Goal: Information Seeking & Learning: Understand process/instructions

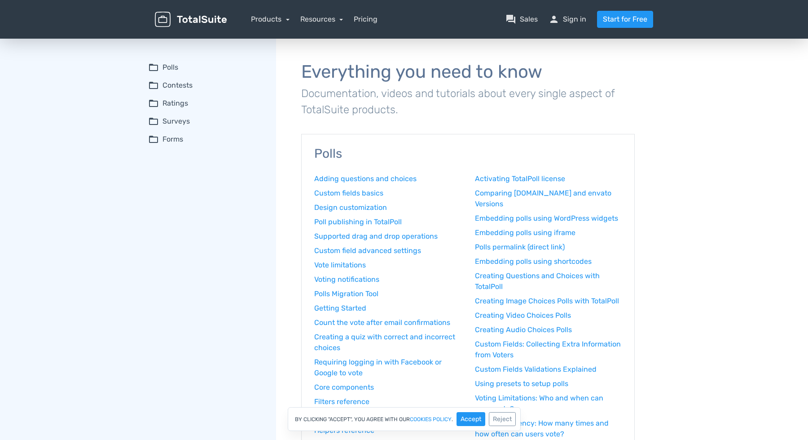
click at [168, 87] on summary "folder_open Contests" at bounding box center [205, 85] width 115 height 11
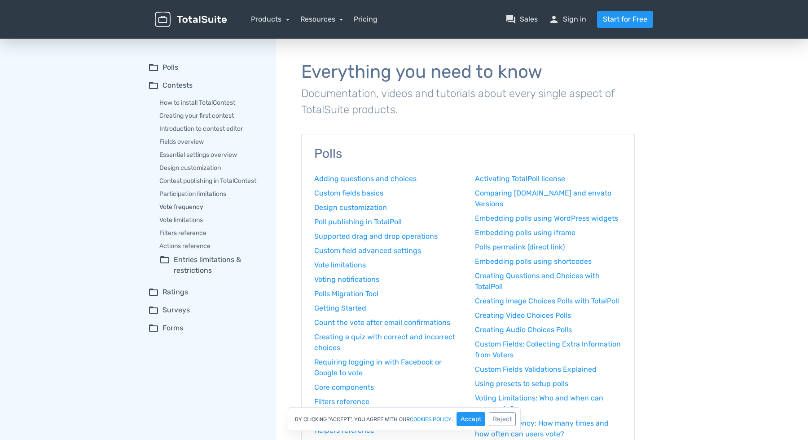
click at [187, 206] on link "Vote frequency" at bounding box center [211, 206] width 104 height 9
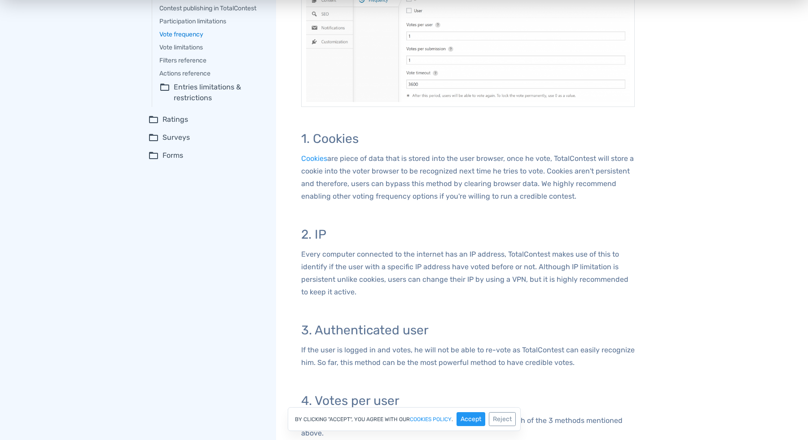
scroll to position [173, 0]
click at [328, 255] on p "Every computer connected to the internet has an IP address, TotalContest makes …" at bounding box center [468, 272] width 334 height 50
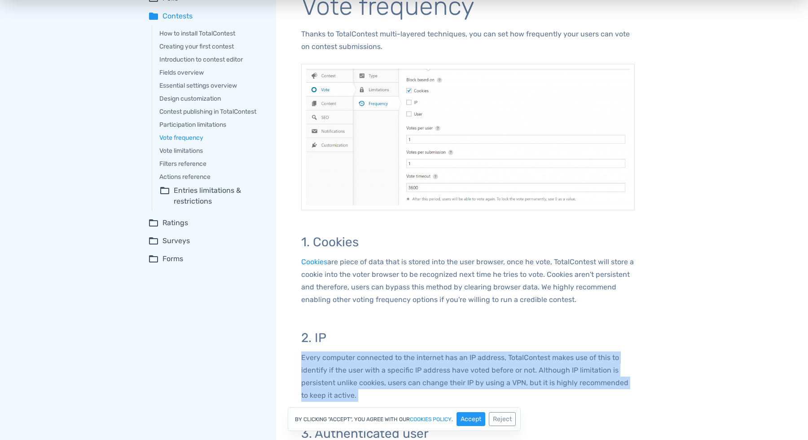
scroll to position [0, 0]
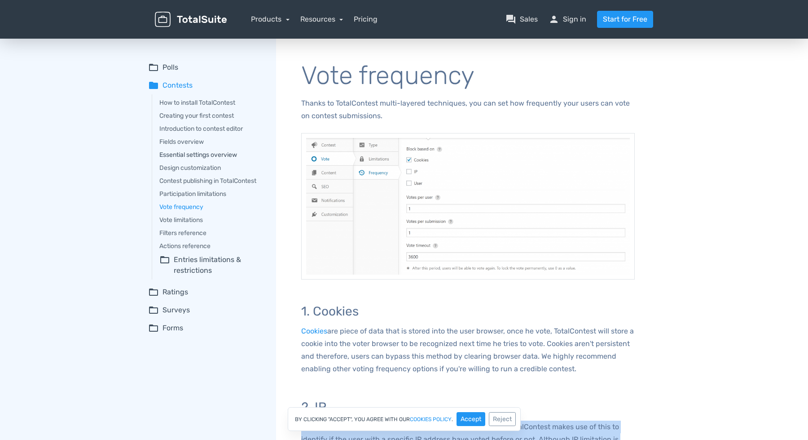
click at [187, 156] on link "Essential settings overview" at bounding box center [211, 154] width 104 height 9
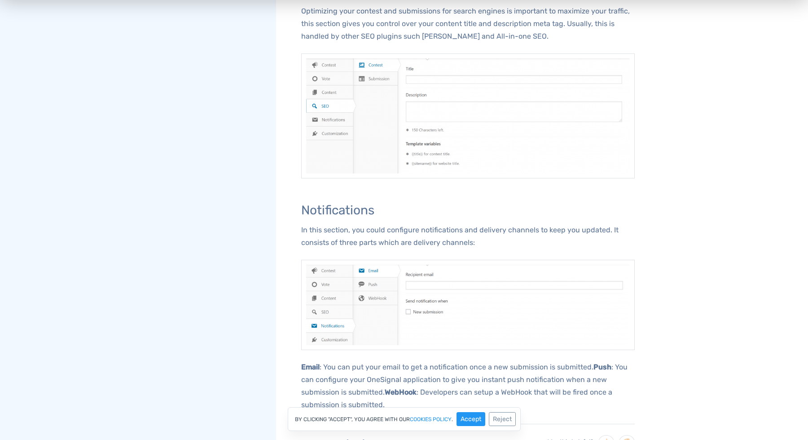
scroll to position [1010, 0]
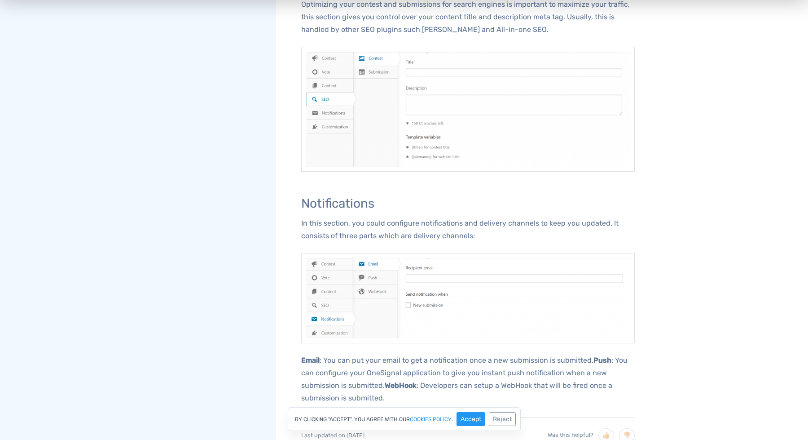
click at [324, 217] on p "In this section, you could configure notifications and delivery channels to kee…" at bounding box center [468, 229] width 334 height 25
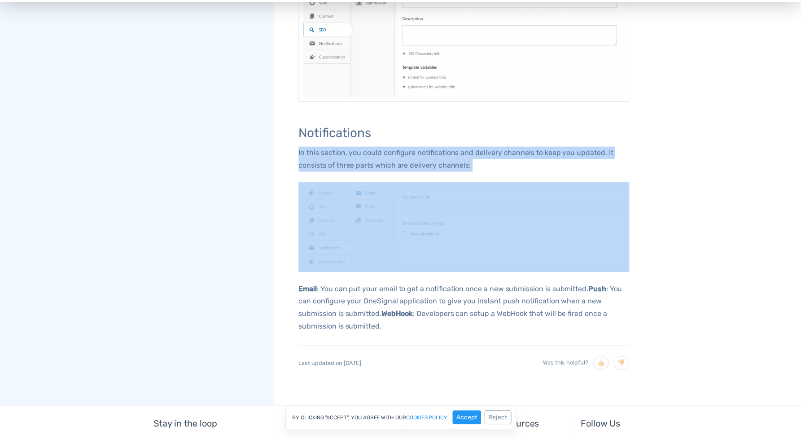
scroll to position [1082, 0]
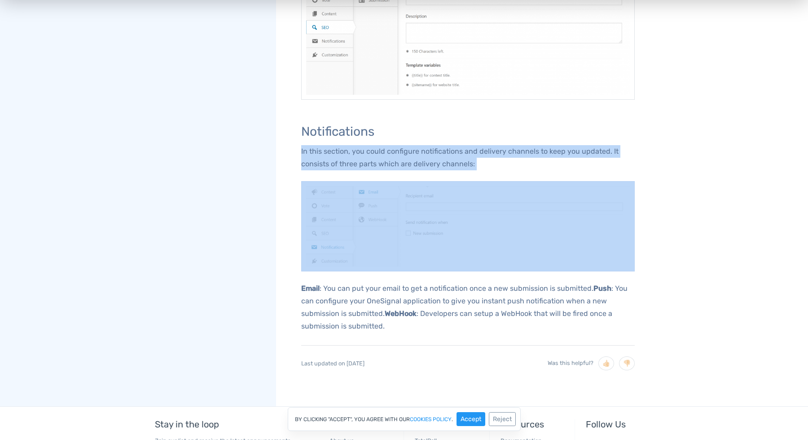
click at [376, 282] on p "Email : You can put your email to get a notification once a new submission is s…" at bounding box center [468, 307] width 334 height 50
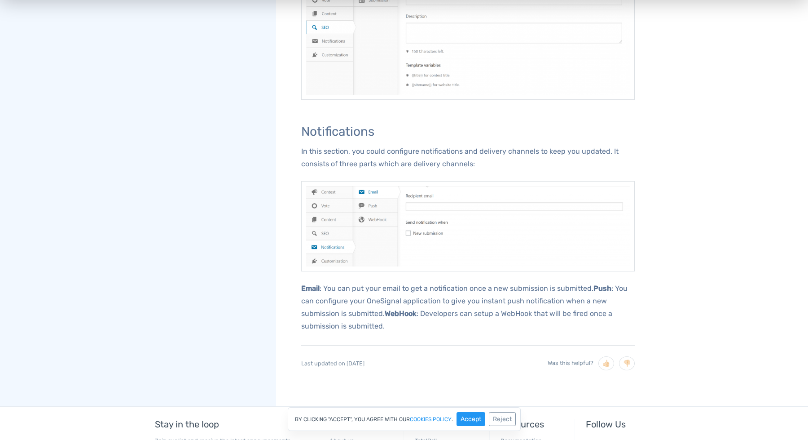
click at [376, 282] on p "Email : You can put your email to get a notification once a new submission is s…" at bounding box center [468, 307] width 334 height 50
